Goal: Complete application form: Complete application form

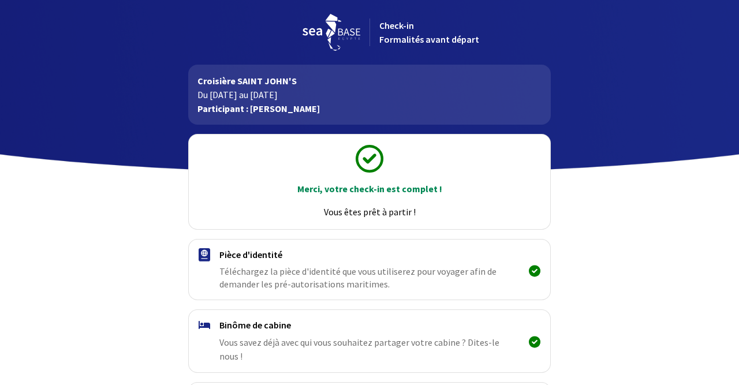
scroll to position [110, 0]
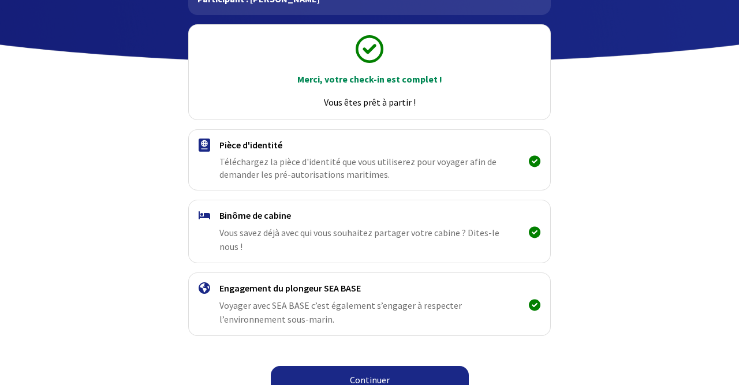
click at [353, 366] on link "Continuer" at bounding box center [370, 380] width 198 height 28
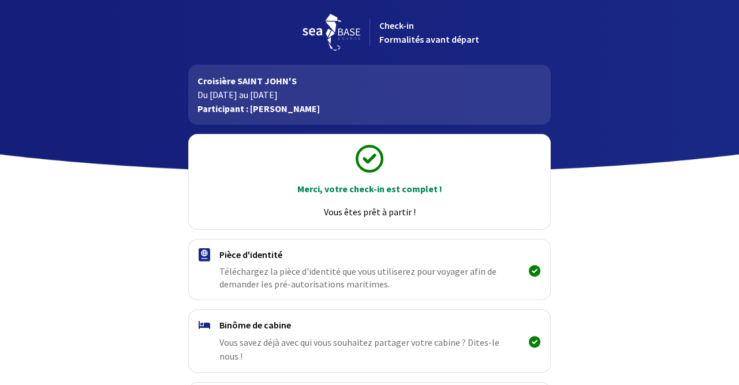
scroll to position [110, 0]
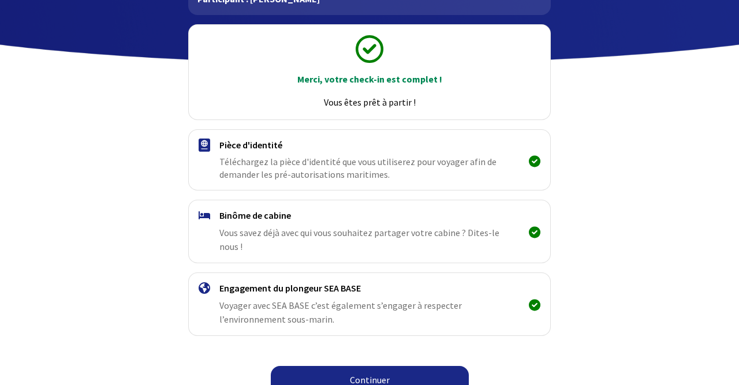
click at [373, 369] on link "Continuer" at bounding box center [370, 380] width 198 height 28
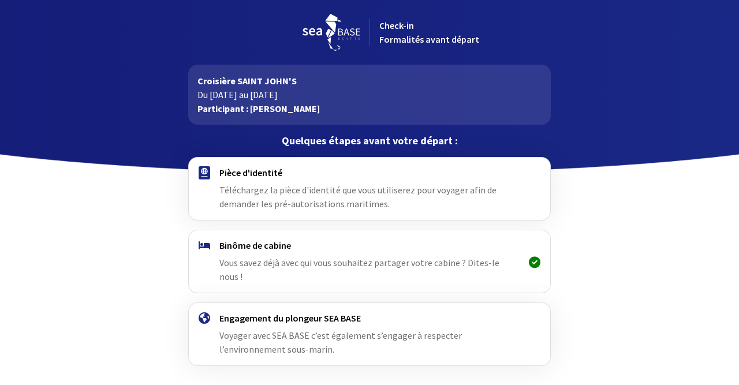
scroll to position [30, 0]
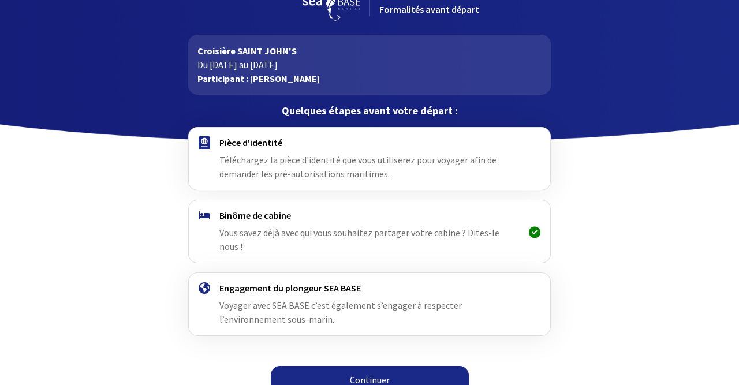
click at [365, 366] on link "Continuer" at bounding box center [370, 380] width 198 height 28
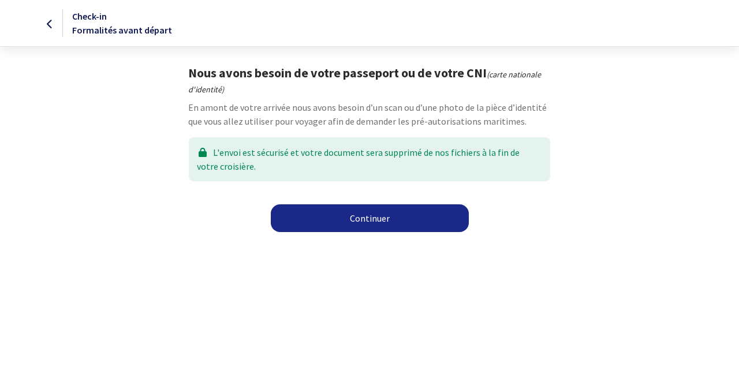
click at [379, 222] on link "Continuer" at bounding box center [370, 218] width 198 height 28
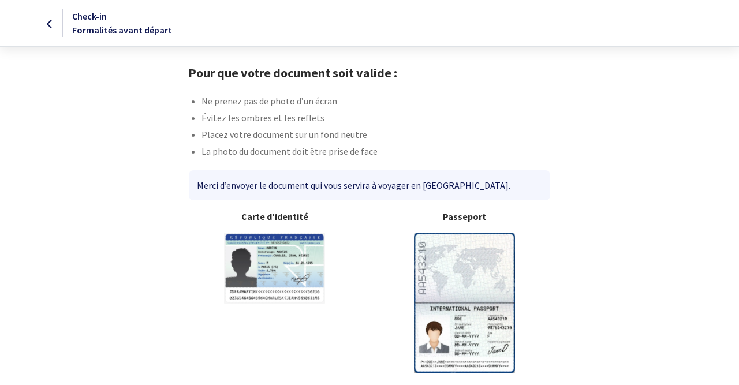
scroll to position [46, 0]
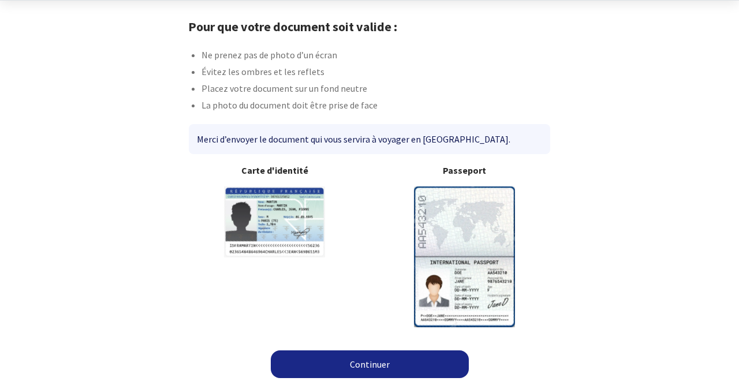
click at [370, 361] on link "Continuer" at bounding box center [370, 364] width 198 height 28
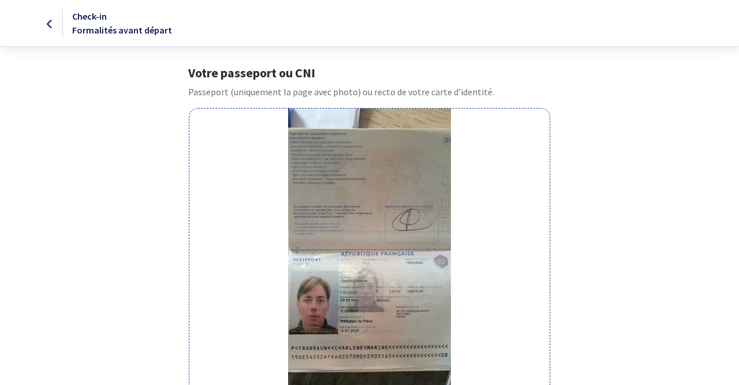
scroll to position [170, 0]
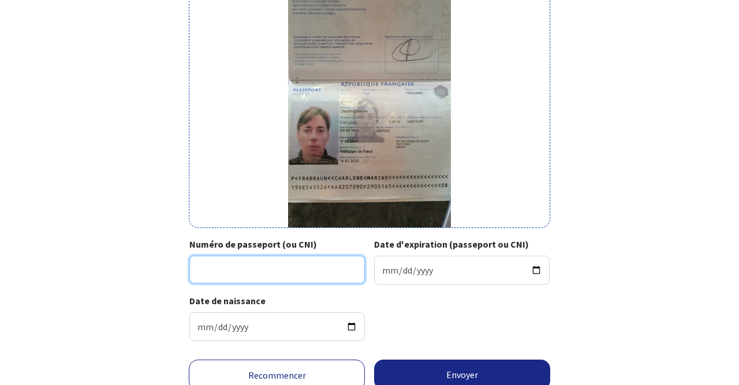
click at [253, 269] on input "Numéro de passeport (ou CNI)" at bounding box center [276, 270] width 175 height 28
type input "19DE54552"
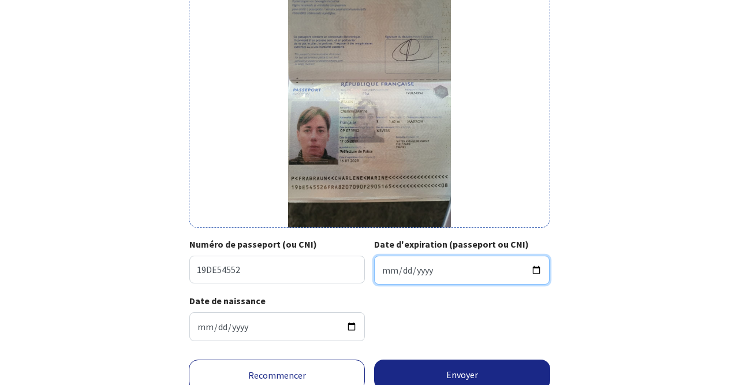
click at [439, 271] on input "Date d'expiration (passeport ou CNI)" at bounding box center [461, 270] width 175 height 29
click at [400, 270] on input "Date d'expiration (passeport ou CNI)" at bounding box center [461, 270] width 175 height 29
type input "2029-12-05"
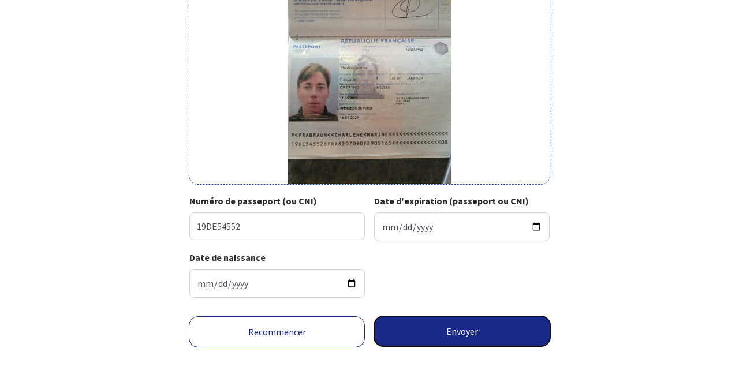
click at [481, 328] on button "Envoyer" at bounding box center [462, 331] width 176 height 30
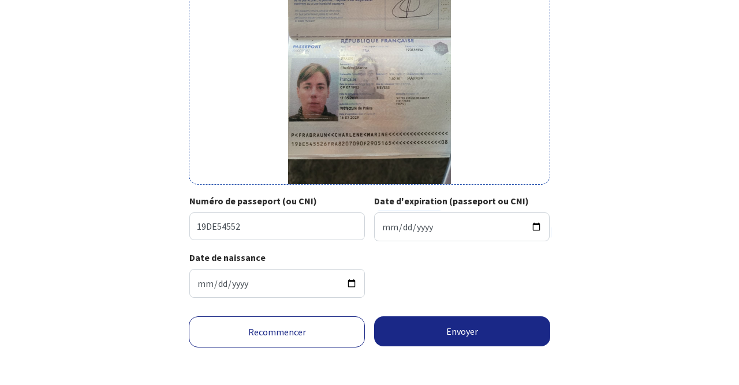
scroll to position [196, 0]
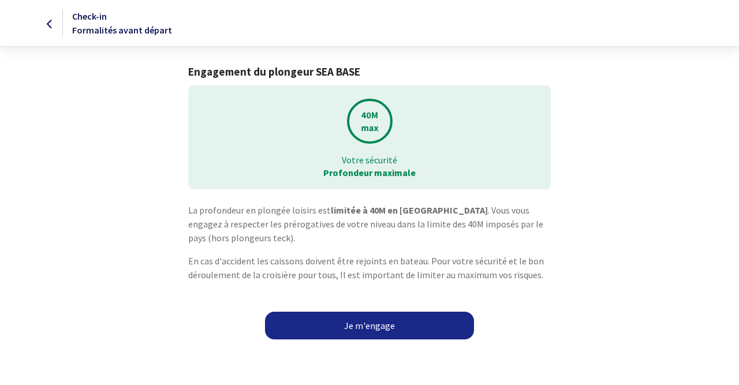
click at [399, 323] on link "Je m'engage" at bounding box center [369, 326] width 209 height 28
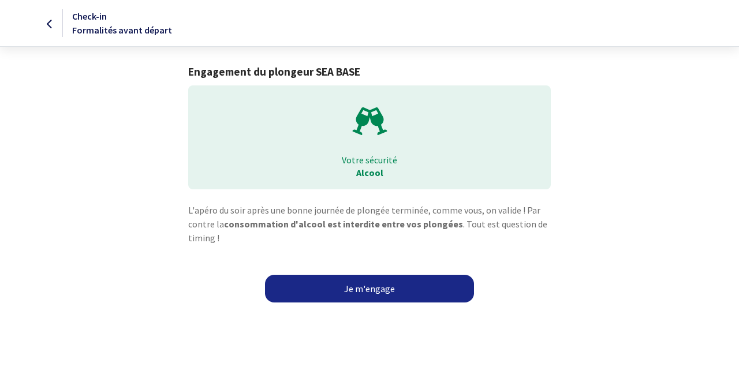
click at [357, 294] on link "Je m'engage" at bounding box center [369, 289] width 209 height 28
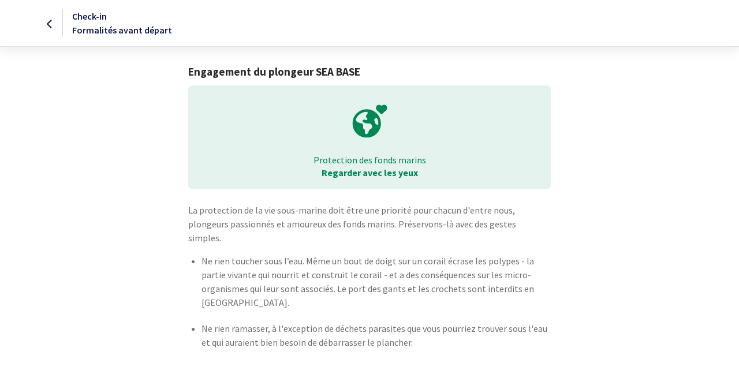
scroll to position [27, 0]
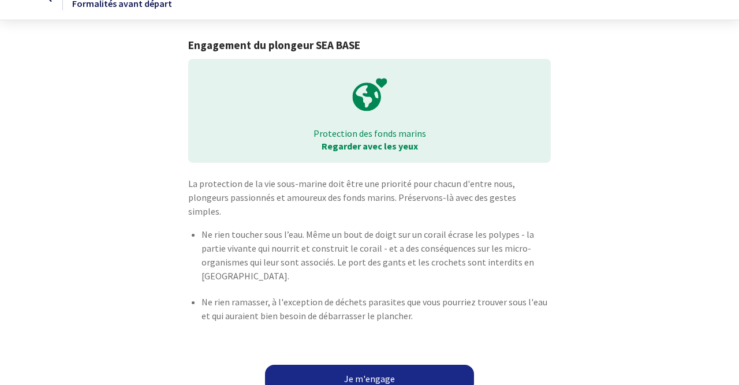
click at [355, 365] on link "Je m'engage" at bounding box center [369, 379] width 209 height 28
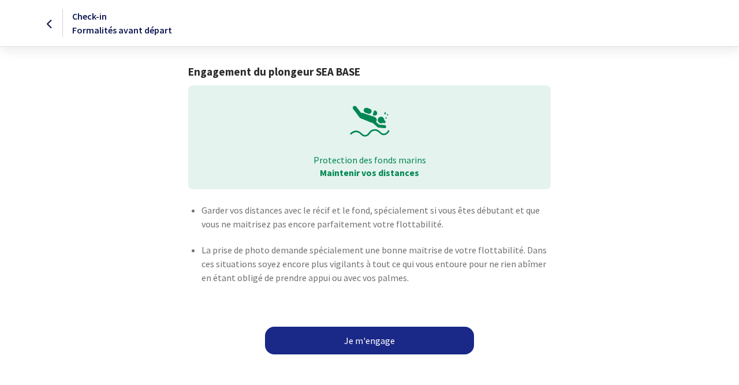
click at [358, 337] on link "Je m'engage" at bounding box center [369, 341] width 209 height 28
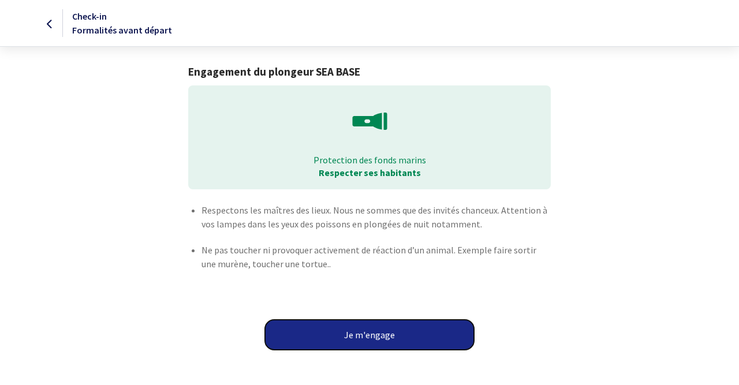
click at [358, 337] on button "Je m'engage" at bounding box center [369, 335] width 209 height 30
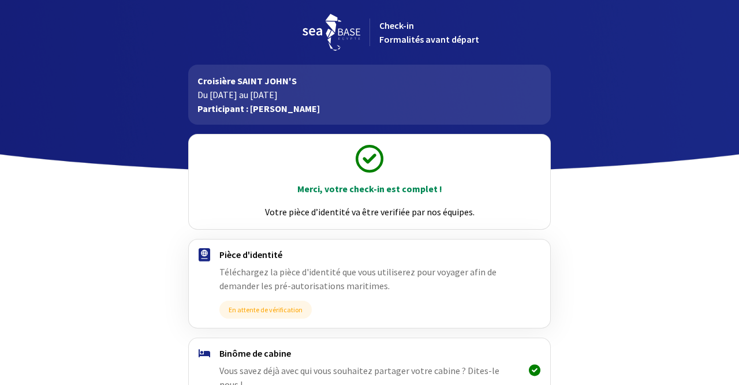
scroll to position [137, 0]
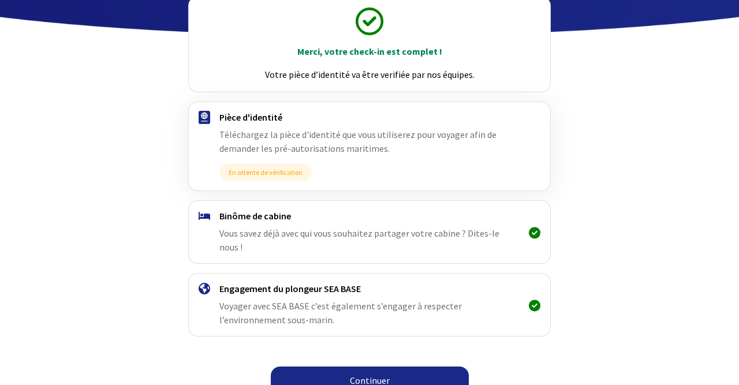
click at [372, 367] on link "Continuer" at bounding box center [370, 381] width 198 height 28
